Goal: Find specific page/section: Find specific page/section

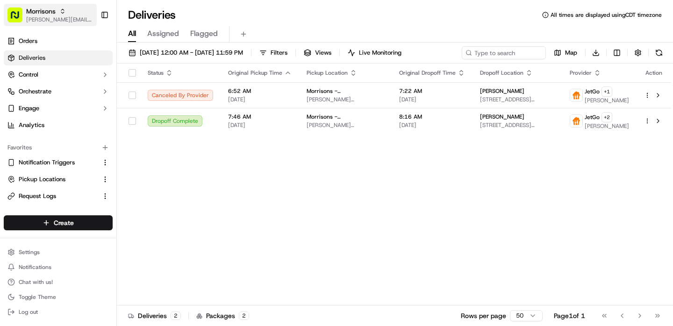
click at [39, 20] on span "[PERSON_NAME][EMAIL_ADDRESS][DOMAIN_NAME]" at bounding box center [59, 19] width 67 height 7
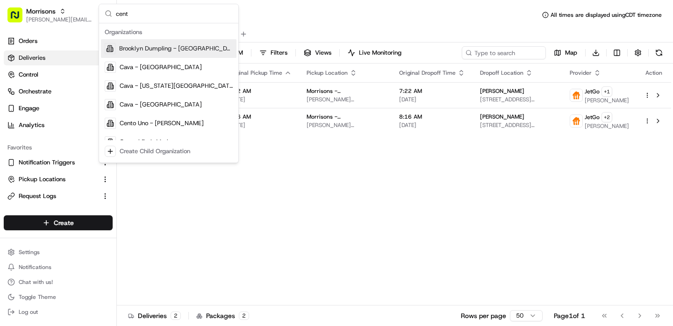
type input "cents"
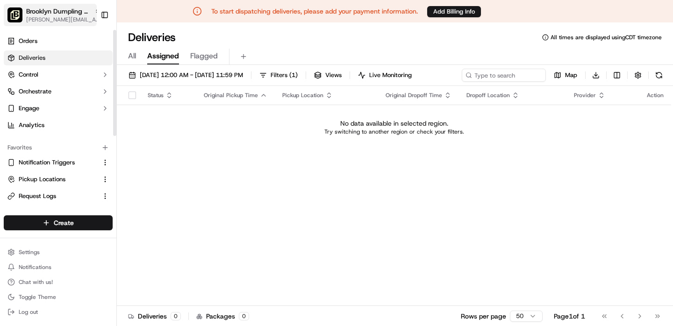
click at [60, 19] on span "[PERSON_NAME][EMAIL_ADDRESS][DOMAIN_NAME]" at bounding box center [63, 19] width 75 height 7
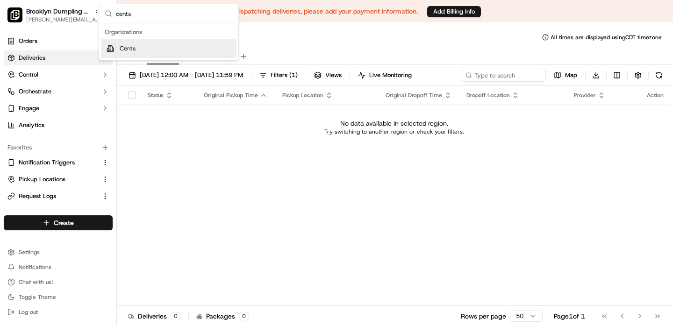
type input "cents"
click at [162, 49] on div "Cents" at bounding box center [168, 48] width 135 height 19
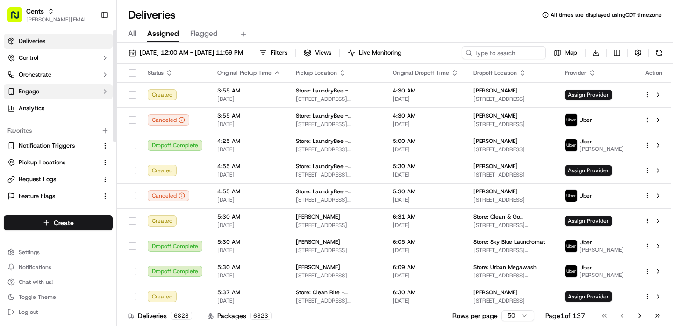
click at [46, 93] on button "Engage" at bounding box center [58, 91] width 109 height 15
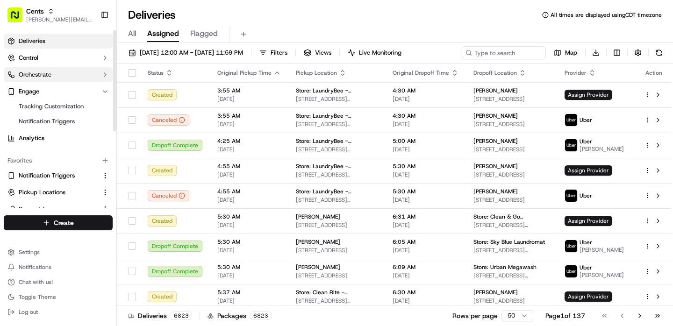
click at [50, 76] on span "Orchestrate" at bounding box center [35, 75] width 33 height 8
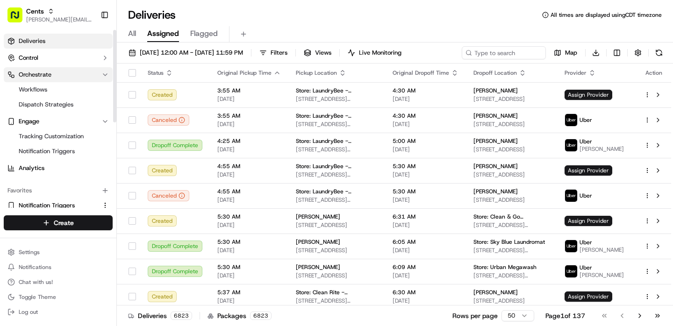
click at [50, 76] on span "Orchestrate" at bounding box center [35, 75] width 33 height 8
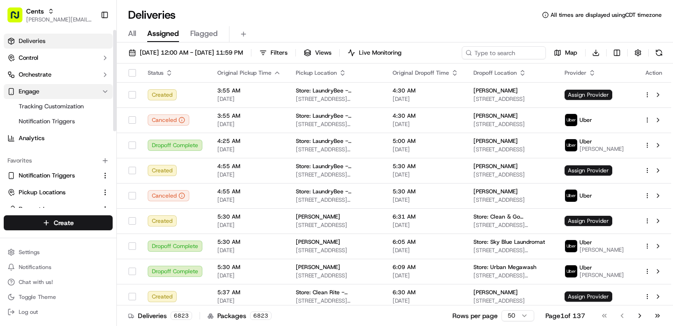
click at [44, 90] on button "Engage" at bounding box center [58, 91] width 109 height 15
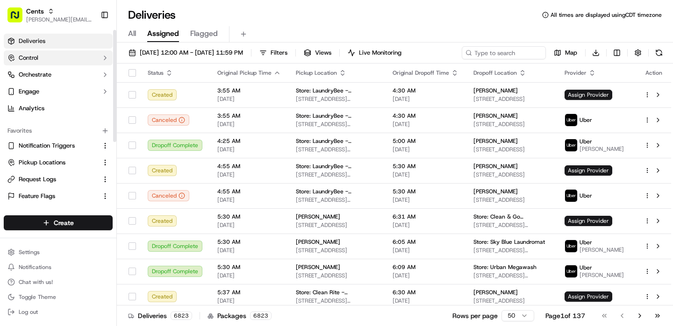
click at [44, 64] on button "Control" at bounding box center [58, 57] width 109 height 15
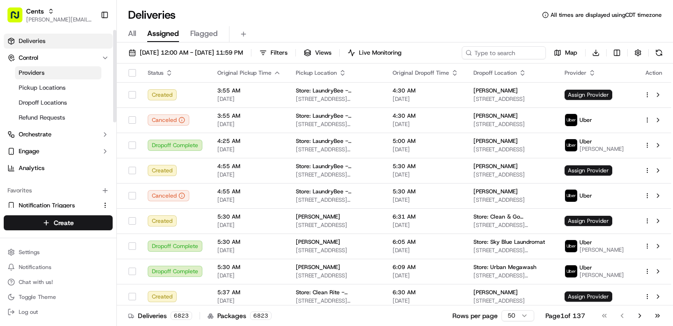
click at [42, 74] on span "Providers" at bounding box center [32, 73] width 26 height 8
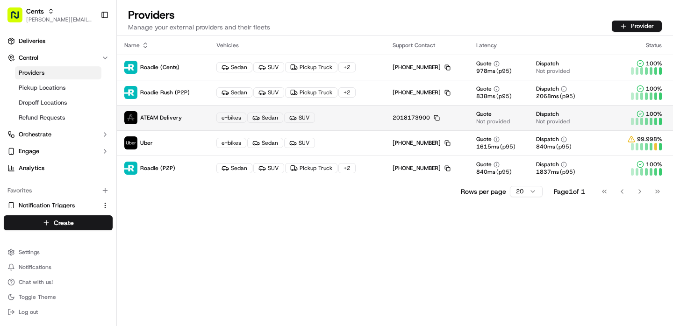
click at [169, 121] on span "ATEAM Delivery" at bounding box center [161, 117] width 42 height 7
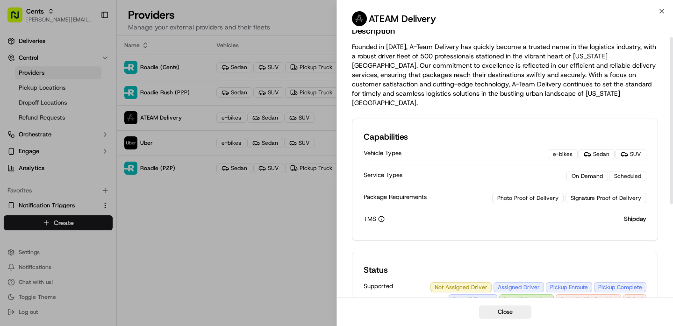
scroll to position [12, 0]
